Goal: Information Seeking & Learning: Learn about a topic

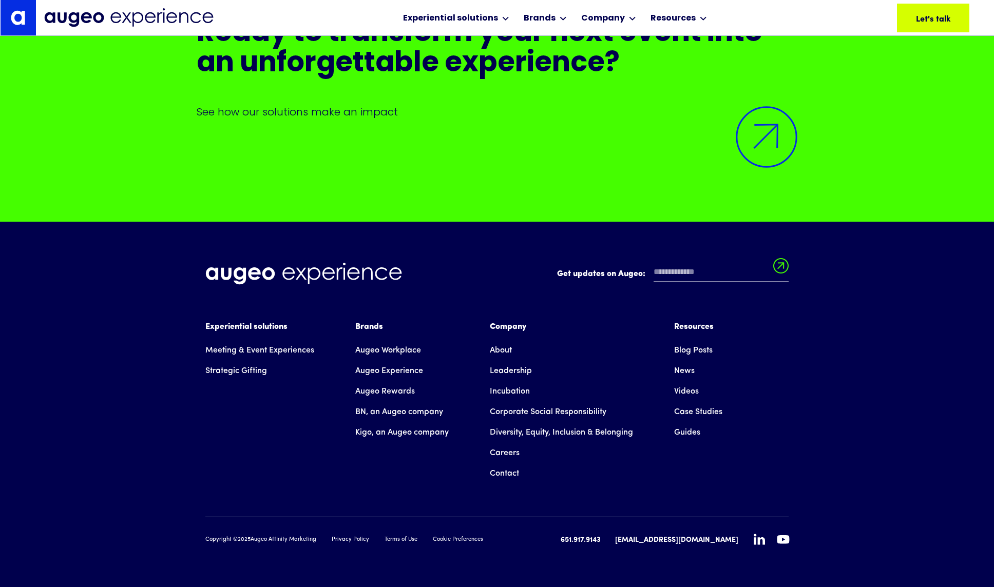
scroll to position [10176, 0]
drag, startPoint x: 254, startPoint y: 542, endPoint x: 270, endPoint y: 542, distance: 15.4
click at [269, 542] on div "Copyright © 2025 Augeo Affinity Marketing" at bounding box center [260, 540] width 111 height 9
drag, startPoint x: 270, startPoint y: 541, endPoint x: 347, endPoint y: 341, distance: 214.0
click at [253, 544] on div "Copyright © 2025 Augeo Affinity Marketing" at bounding box center [260, 540] width 111 height 9
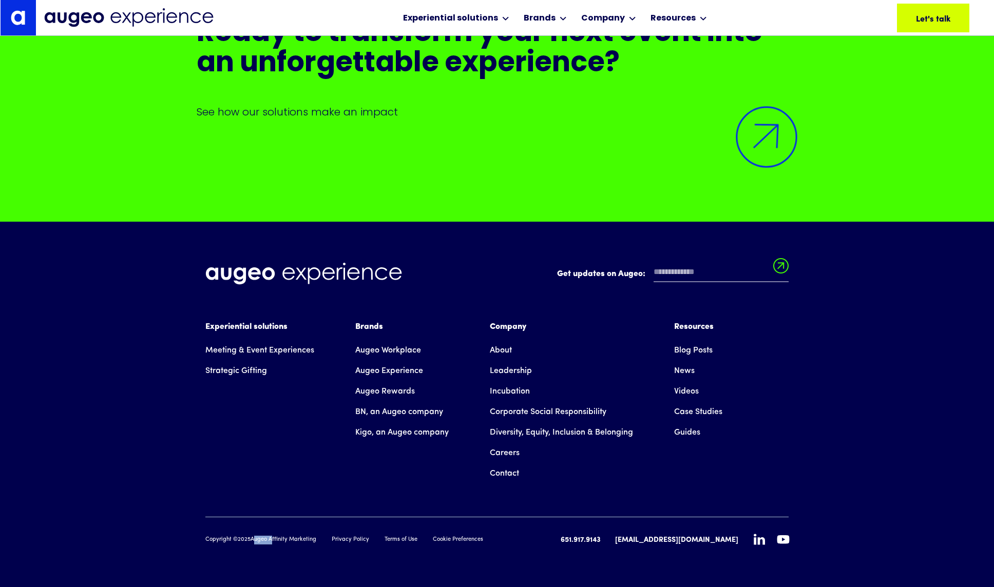
copy div "Augeo"
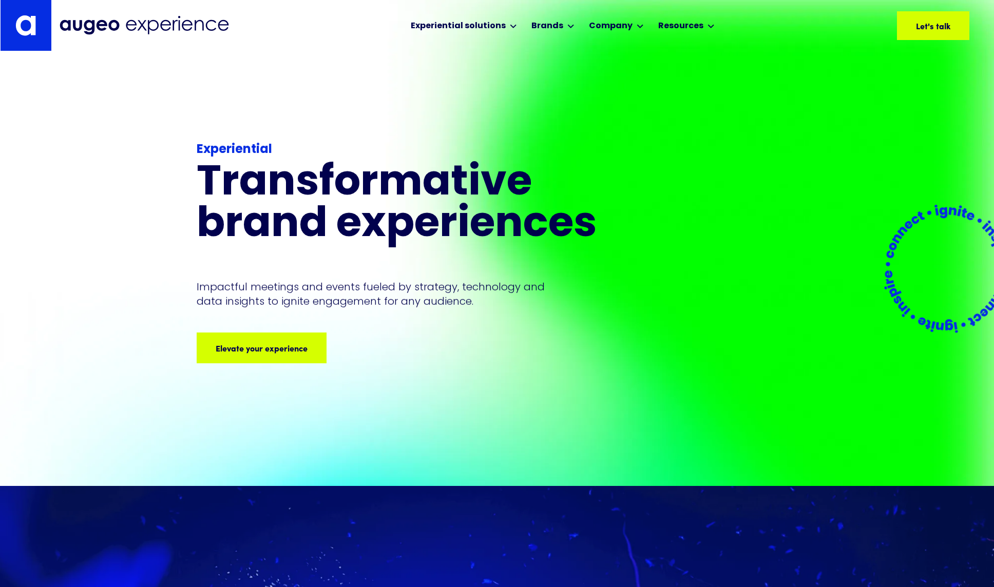
click at [120, 23] on img at bounding box center [144, 25] width 169 height 19
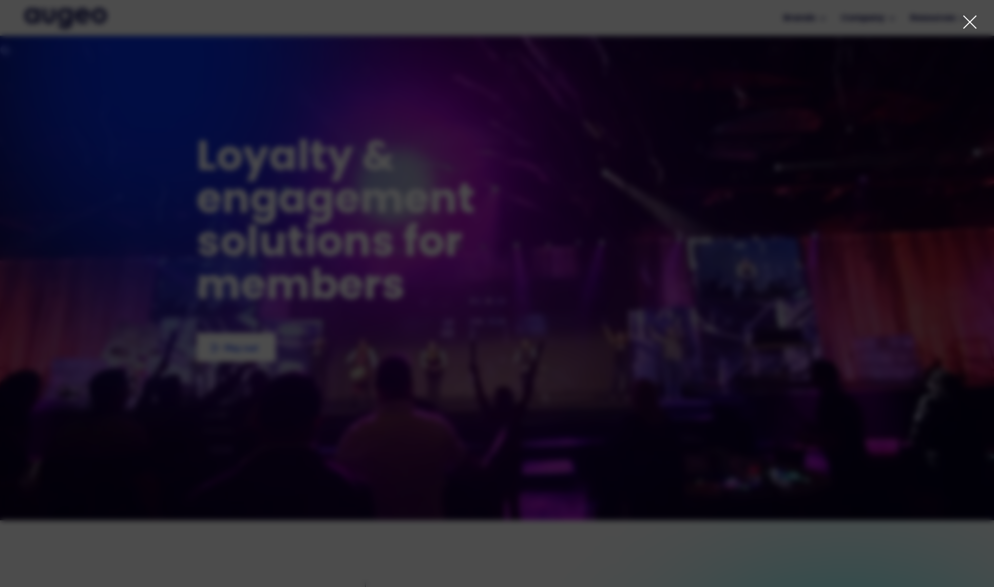
click at [337, 203] on div "1 of 4" at bounding box center [497, 318] width 994 height 263
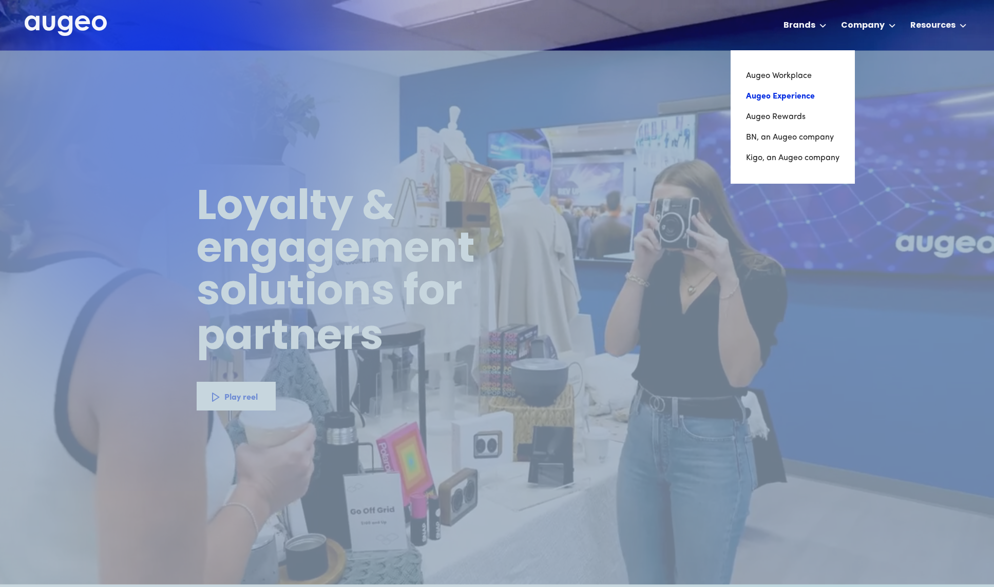
scroll to position [2, 0]
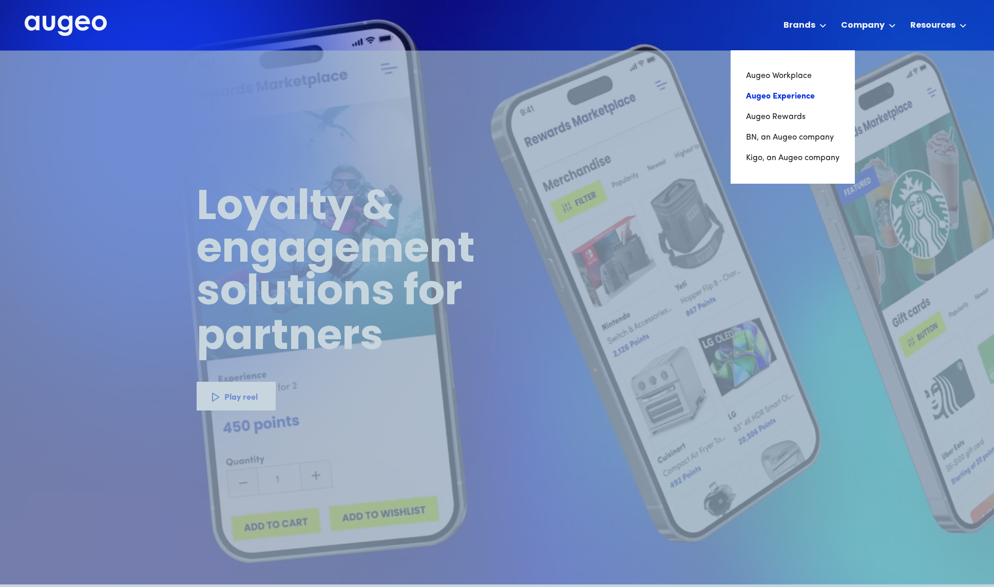
click at [793, 89] on link "Augeo Experience" at bounding box center [792, 96] width 93 height 21
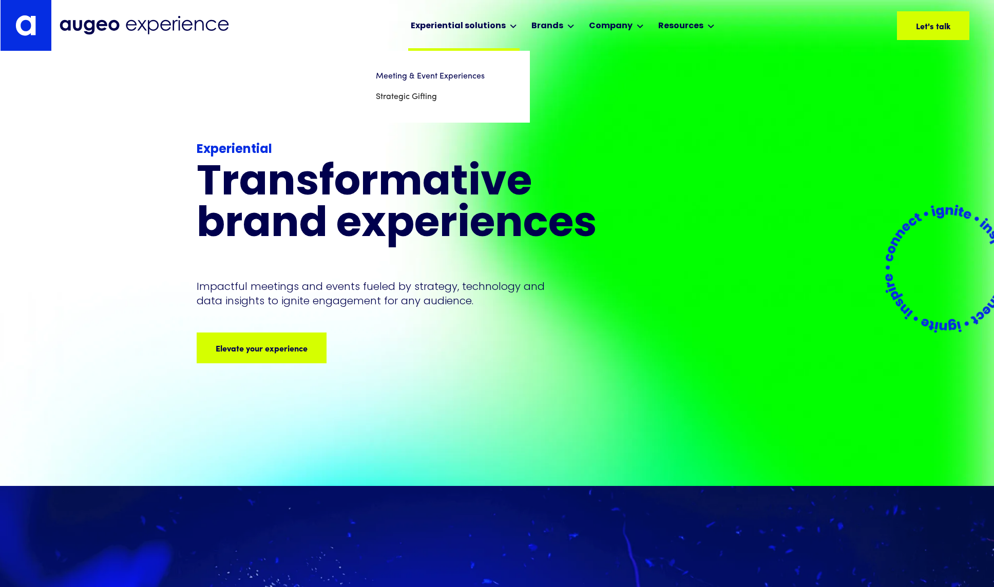
click at [461, 20] on div "Experiential solutions" at bounding box center [458, 26] width 95 height 12
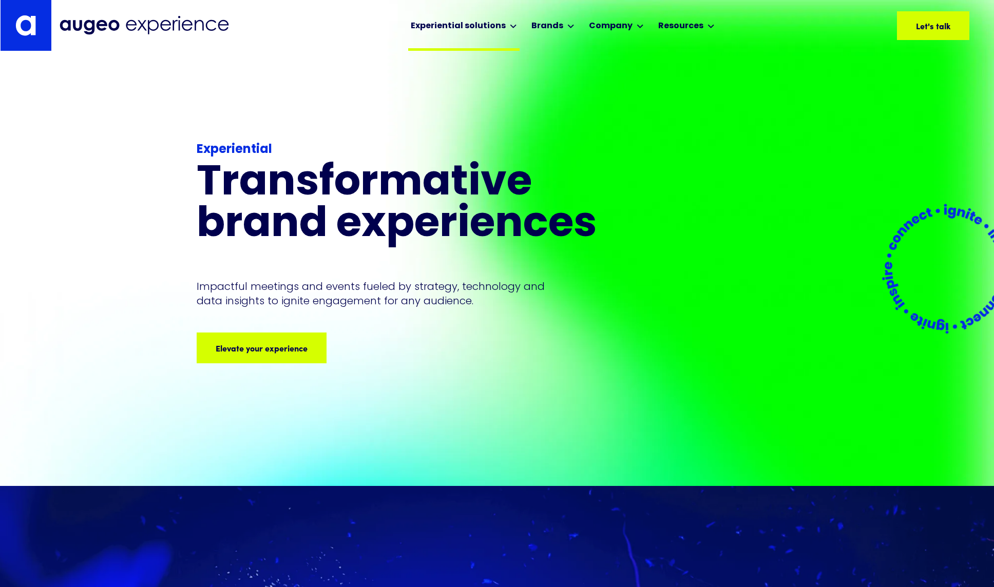
click at [460, 21] on div "Experiential solutions" at bounding box center [458, 26] width 95 height 12
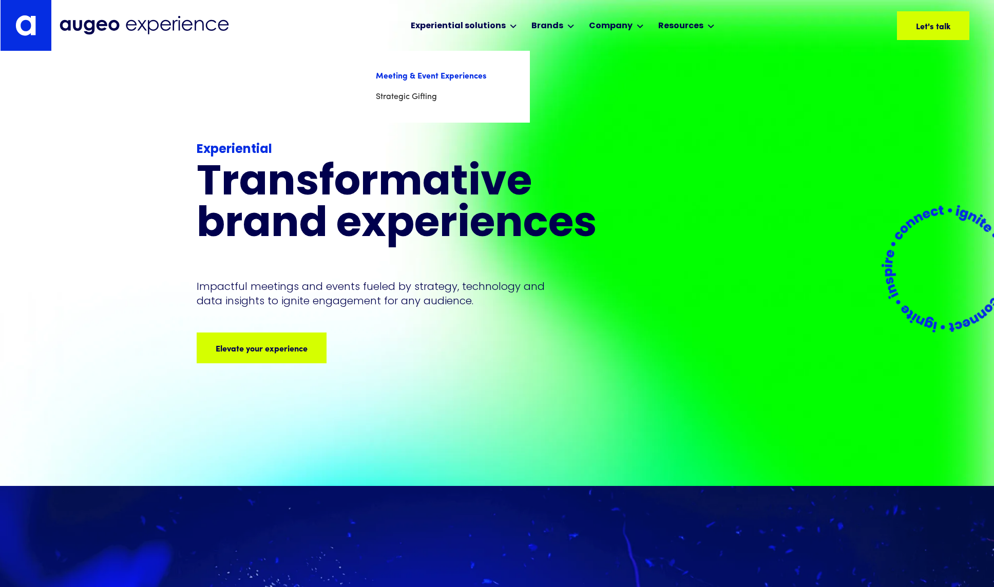
click at [441, 74] on link "Meeting & Event Experiences" at bounding box center [445, 76] width 139 height 21
click at [506, 23] on div "Experiential solutions" at bounding box center [463, 25] width 111 height 51
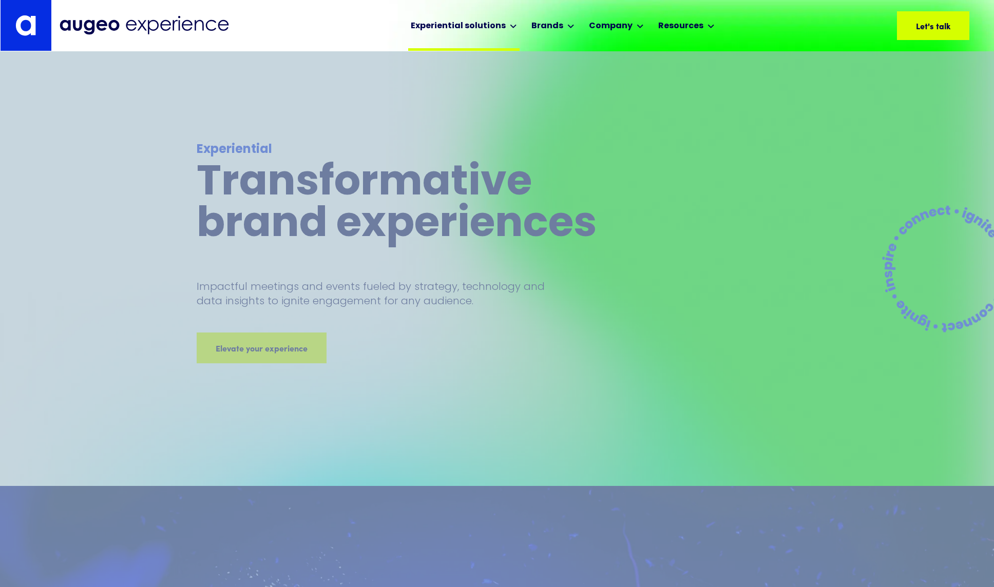
click at [505, 23] on div "Experiential solutions" at bounding box center [463, 25] width 111 height 51
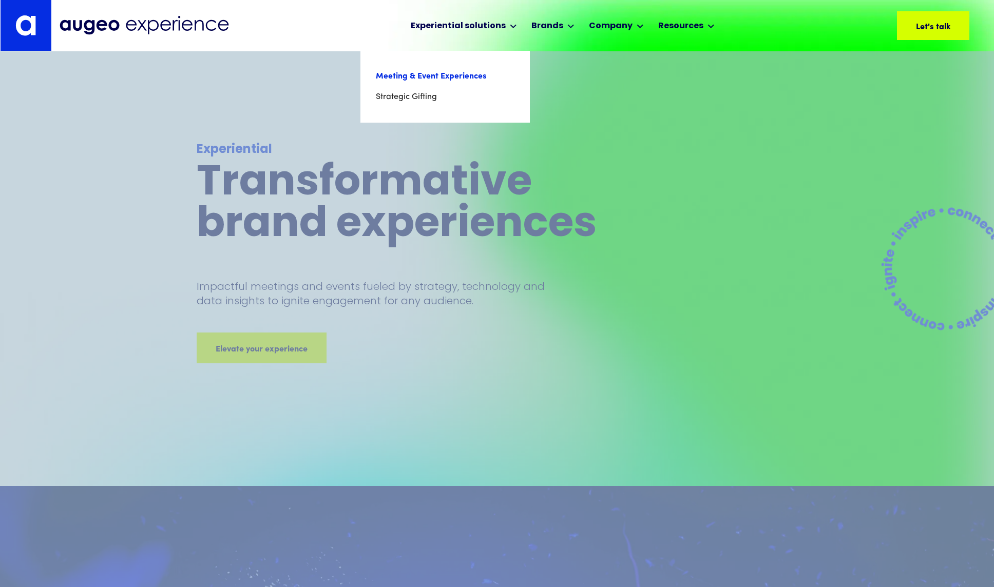
click at [436, 76] on link "Meeting & Event Experiences" at bounding box center [445, 76] width 139 height 21
click at [411, 98] on link "Strategic Gifting" at bounding box center [445, 97] width 139 height 21
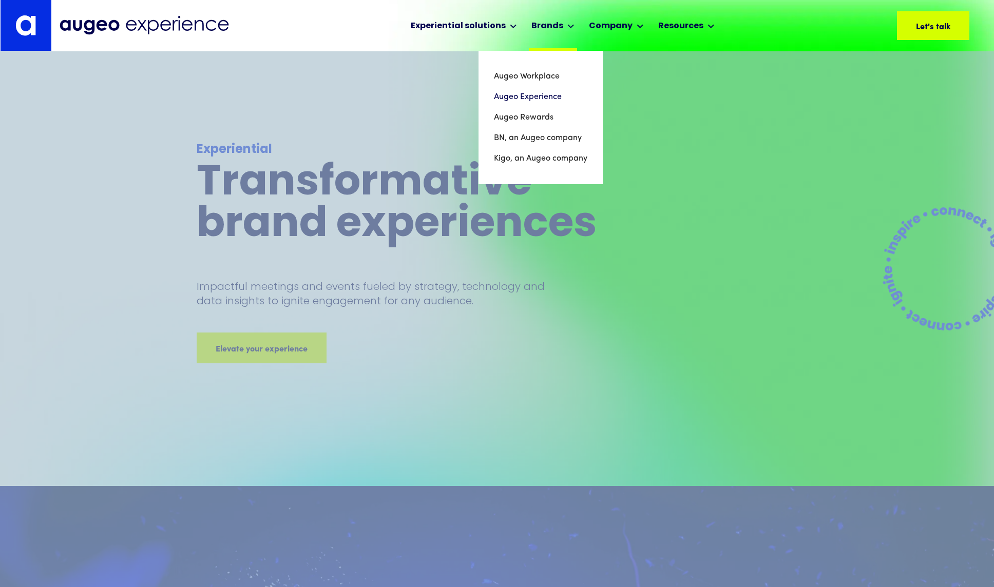
click at [556, 29] on div "Brands" at bounding box center [547, 26] width 32 height 12
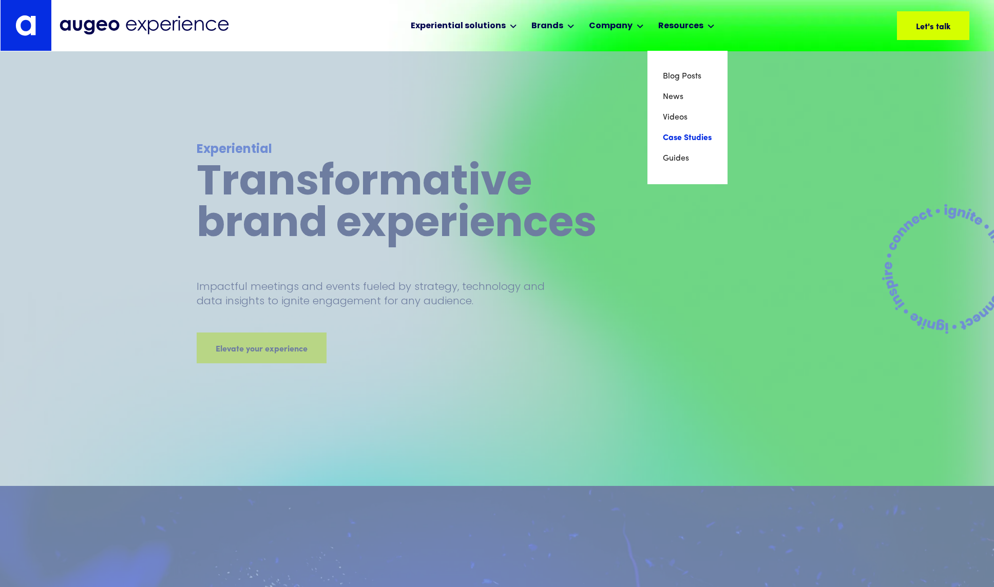
click at [683, 138] on link "Case Studies" at bounding box center [687, 138] width 49 height 21
click at [677, 162] on link "Guides" at bounding box center [687, 158] width 49 height 21
click at [673, 74] on link "Blog Posts" at bounding box center [687, 76] width 49 height 21
click at [673, 99] on link "News" at bounding box center [687, 97] width 49 height 21
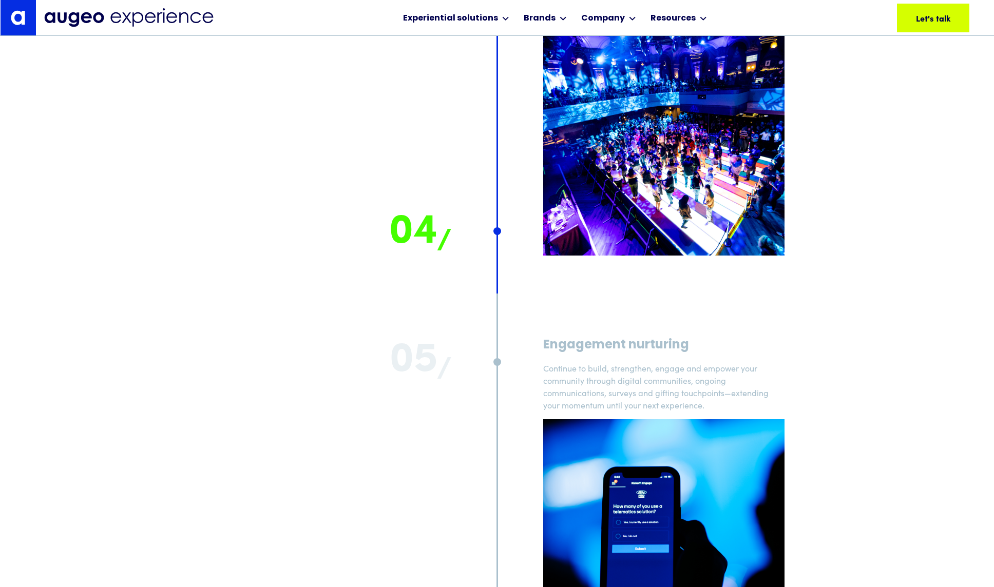
scroll to position [8668, 0]
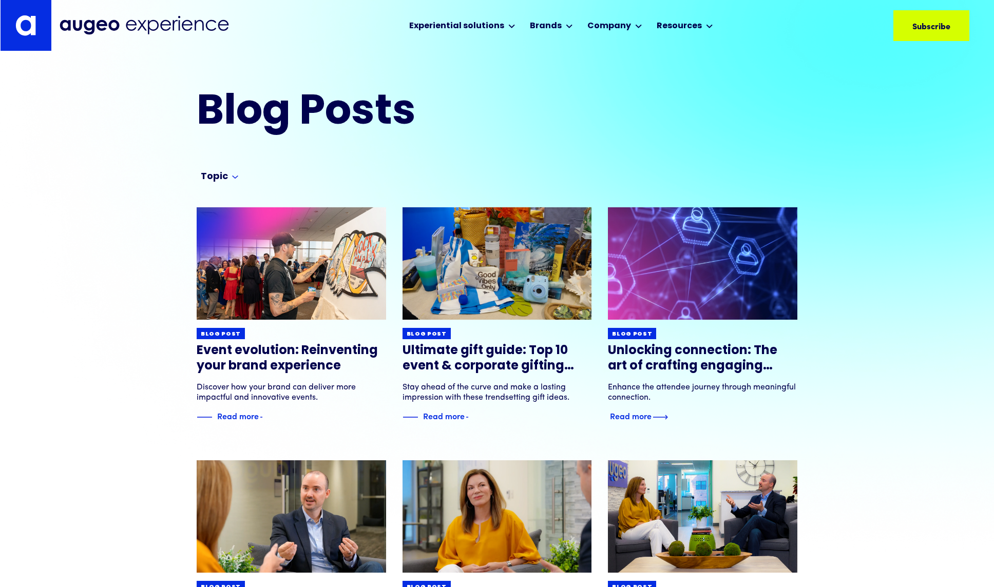
click at [700, 228] on img at bounding box center [702, 263] width 227 height 135
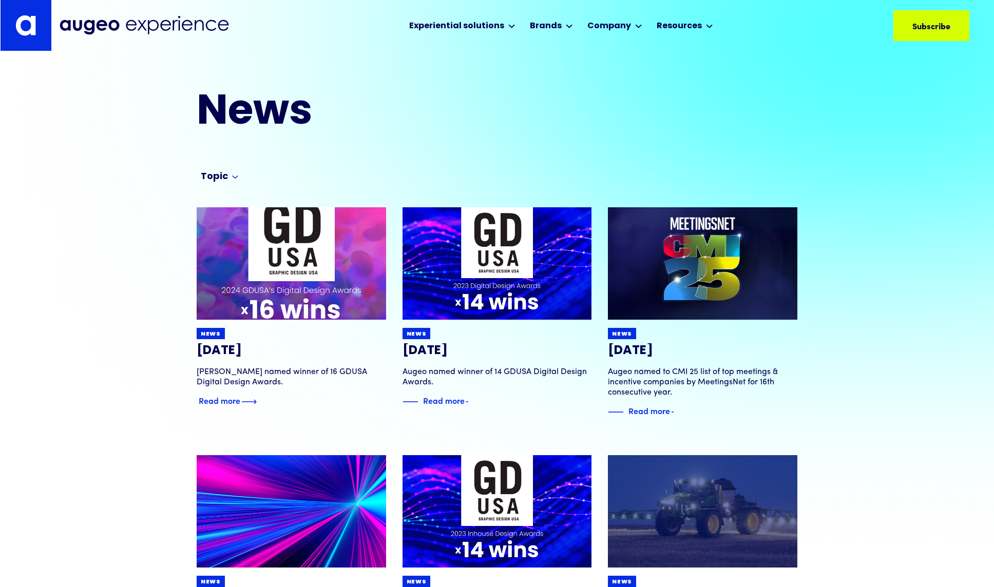
click at [300, 279] on img at bounding box center [291, 263] width 227 height 135
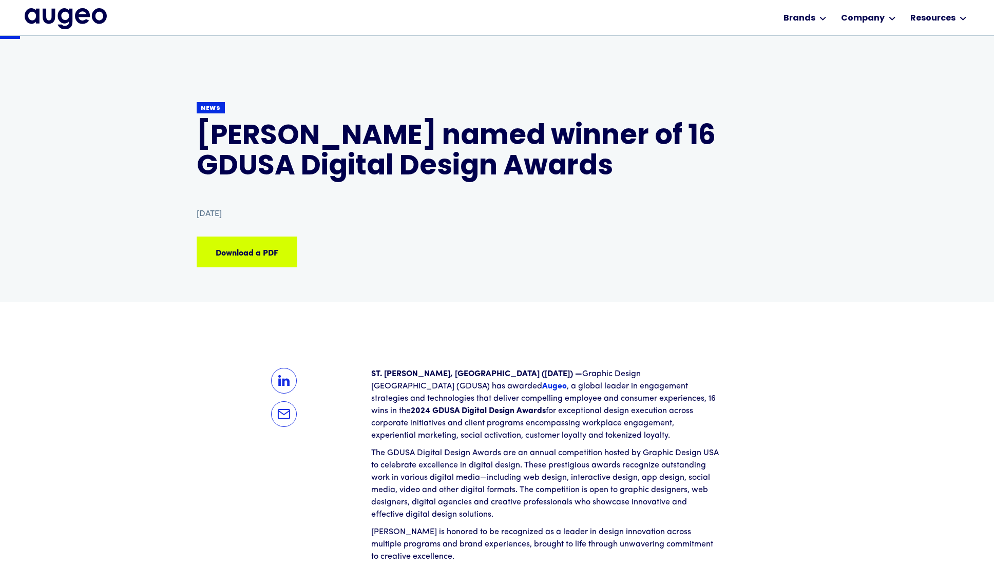
scroll to position [11, 0]
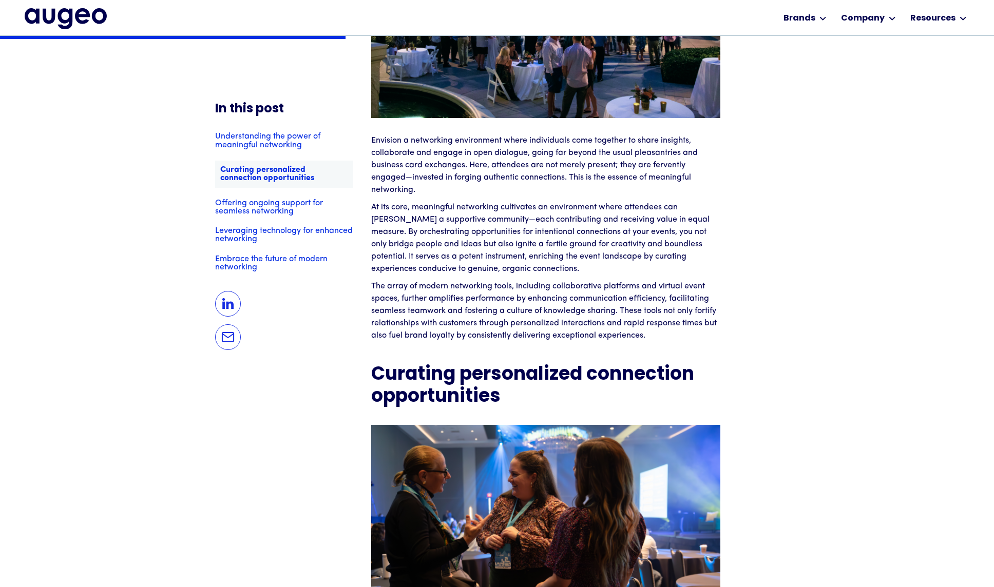
scroll to position [1453, 0]
